Goal: Contribute content: Add original content to the website for others to see

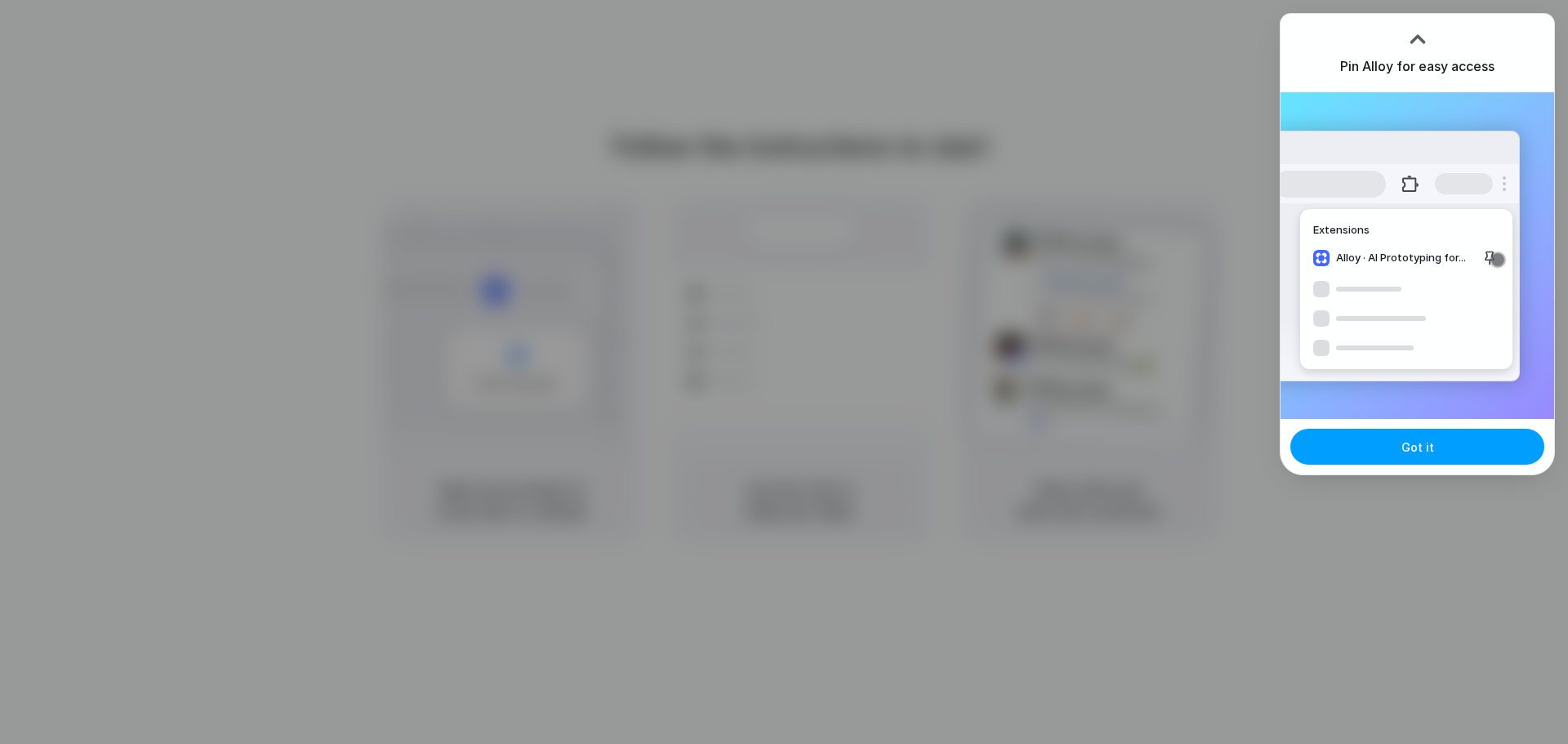
click at [1432, 451] on button "Got it" at bounding box center [1417, 447] width 254 height 36
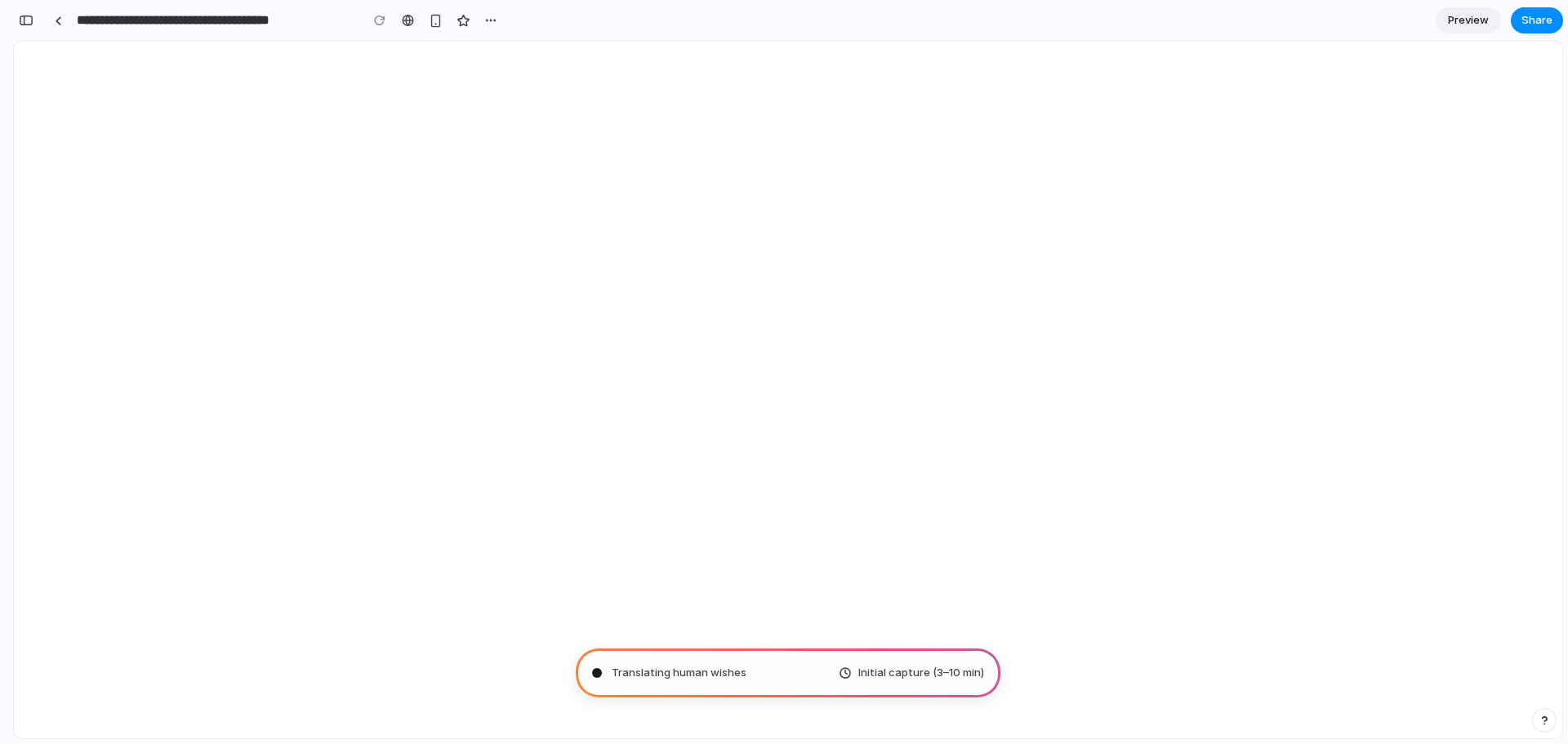
type input "**********"
